Goal: Check status: Check status

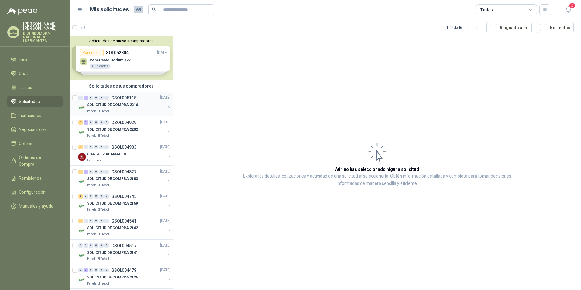
click at [119, 99] on p "GSOL005118" at bounding box center [123, 98] width 25 height 4
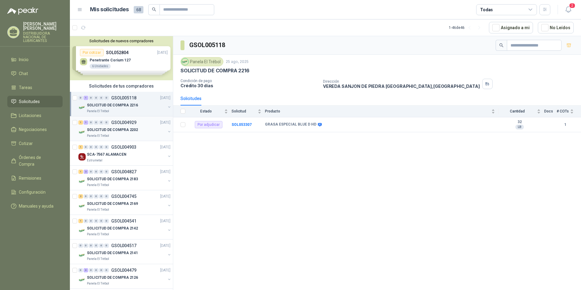
click at [111, 128] on p "SOLICITUD DE COMPRA 2202" at bounding box center [112, 130] width 51 height 6
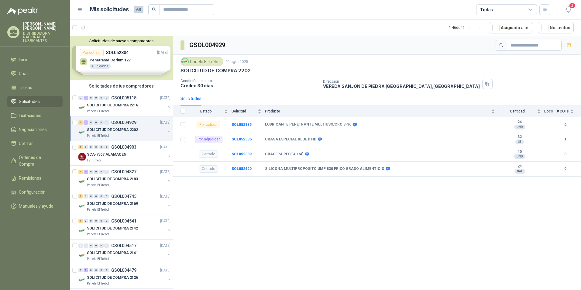
click at [124, 128] on p "SOLICITUD DE COMPRA 2202" at bounding box center [112, 130] width 51 height 6
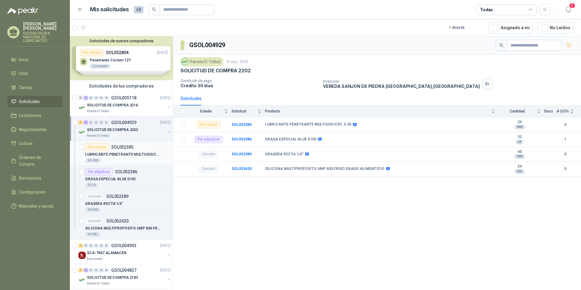
click at [113, 150] on div "Por cotizar SOL052385" at bounding box center [109, 146] width 48 height 7
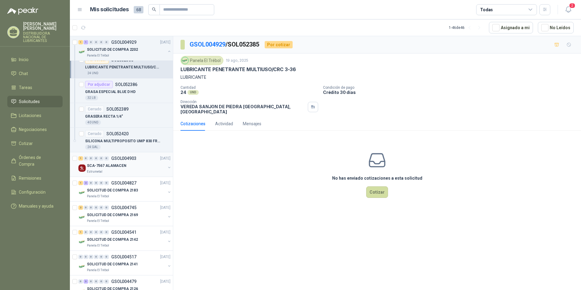
scroll to position [91, 0]
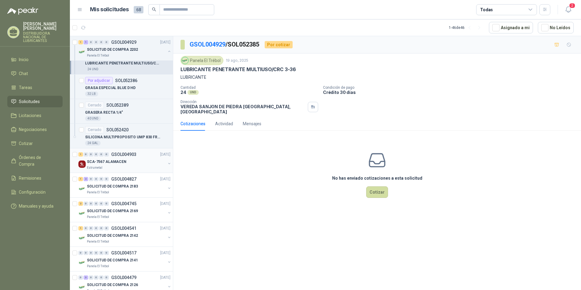
click at [105, 162] on p "SCA-7567 ALAMACEN" at bounding box center [107, 162] width 40 height 6
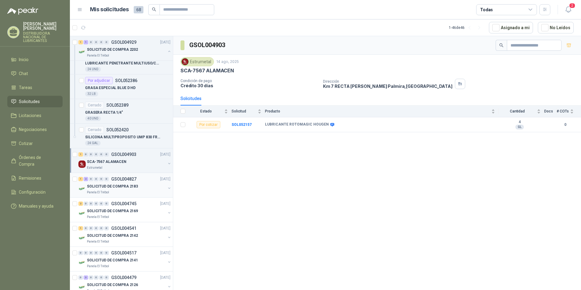
click at [113, 189] on p "SOLICITUD DE COMPRA 2183" at bounding box center [112, 187] width 51 height 6
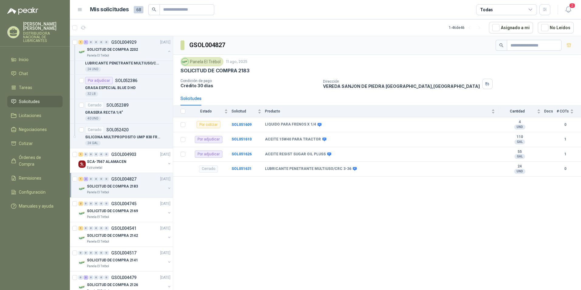
click at [114, 186] on p "SOLICITUD DE COMPRA 2183" at bounding box center [112, 187] width 51 height 6
